Goal: Check status

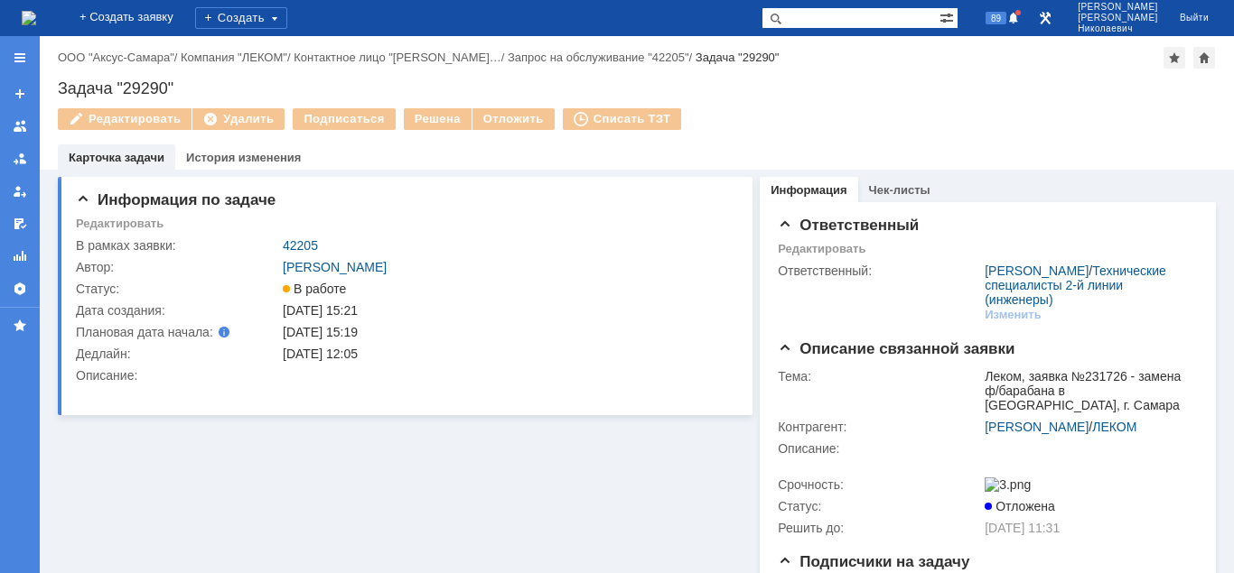
click at [832, 20] on input "text" at bounding box center [850, 18] width 178 height 22
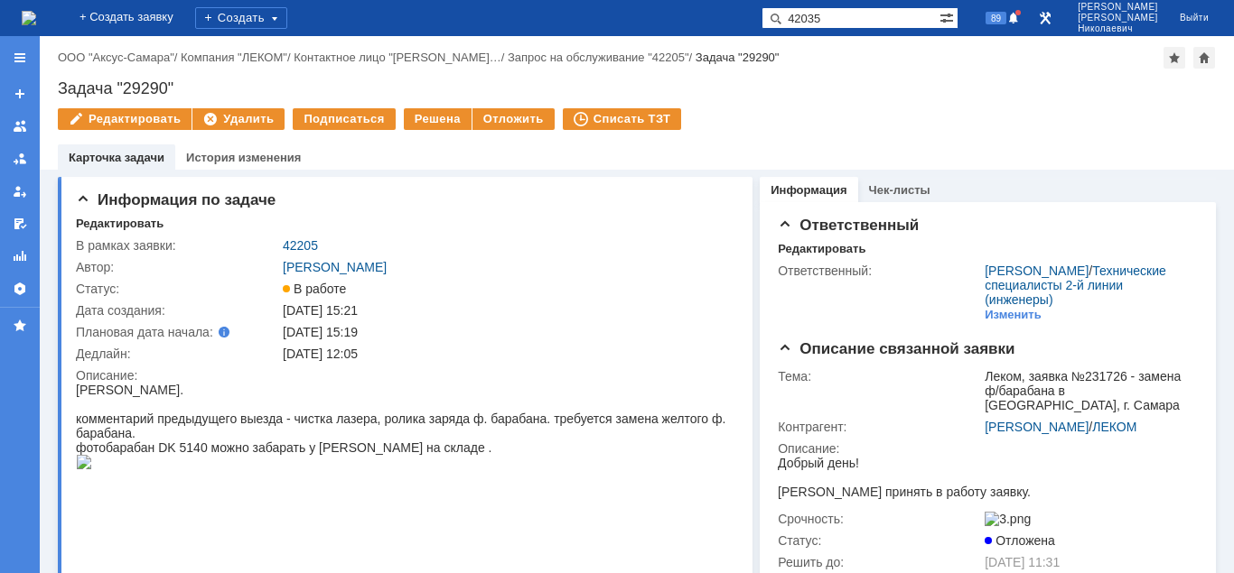
type input "42035"
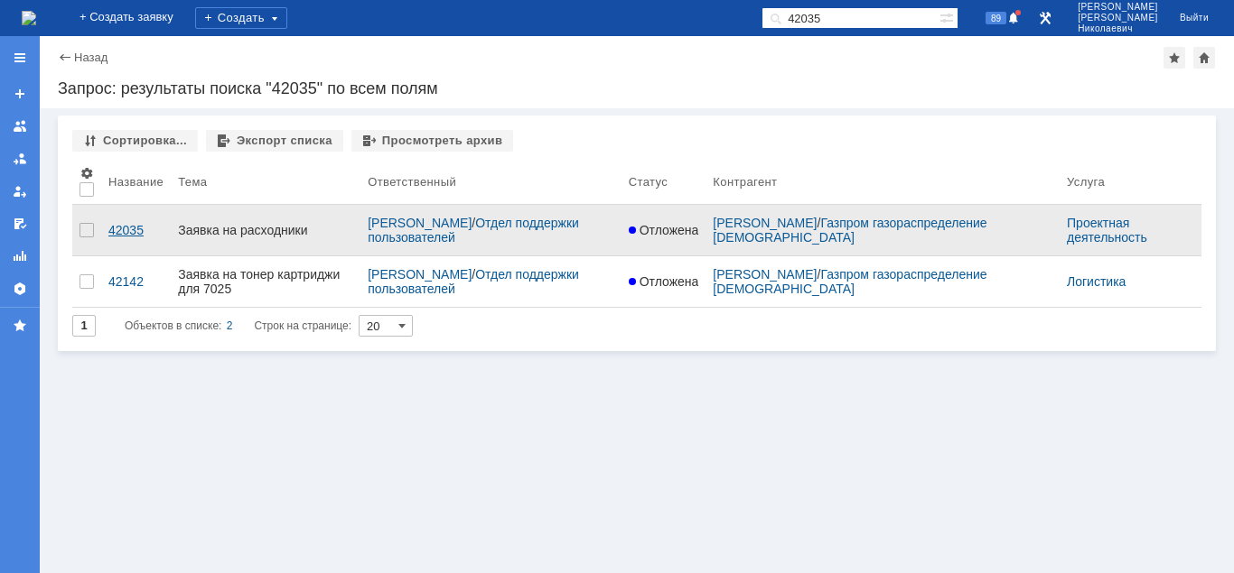
click at [126, 224] on div "42035" at bounding box center [135, 230] width 55 height 14
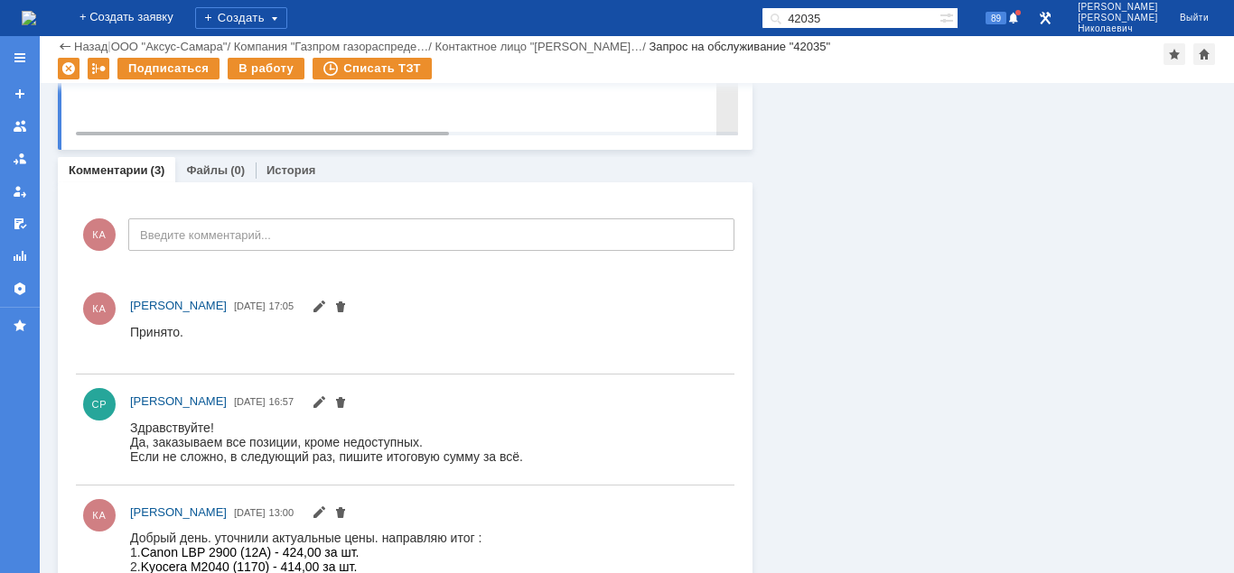
scroll to position [1068, 0]
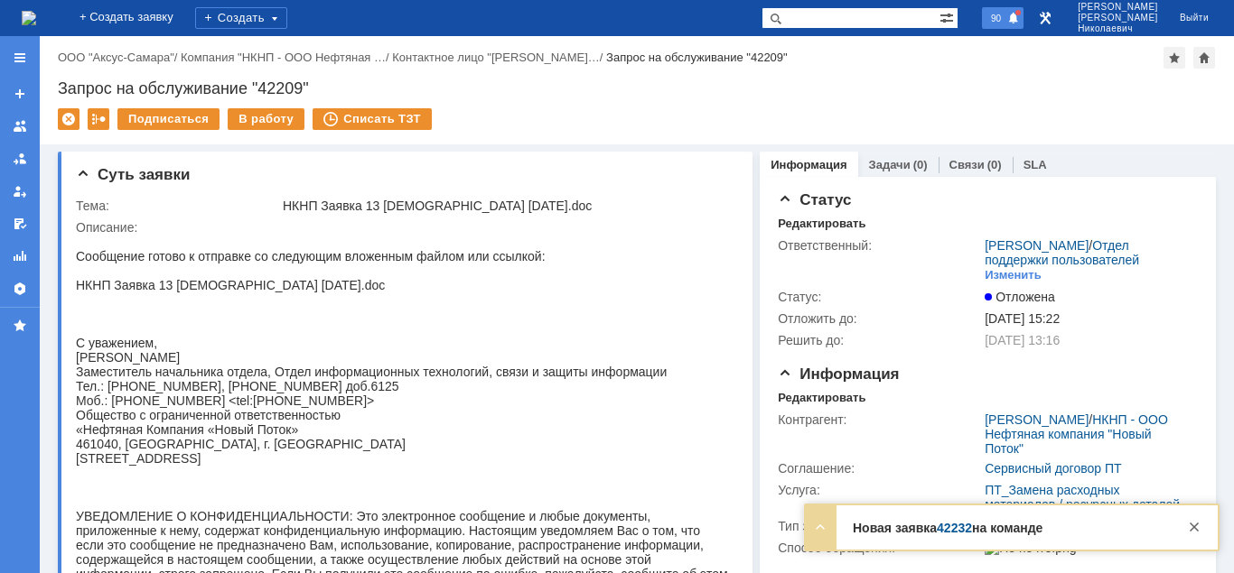
click at [1006, 23] on span "90" at bounding box center [995, 18] width 21 height 13
